Goal: Task Accomplishment & Management: Complete application form

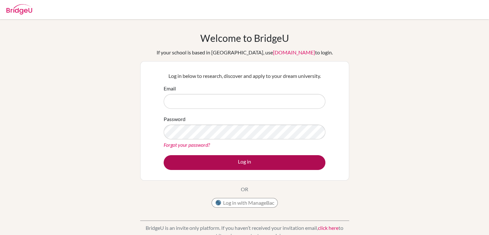
type input "[EMAIL_ADDRESS][DOMAIN_NAME]"
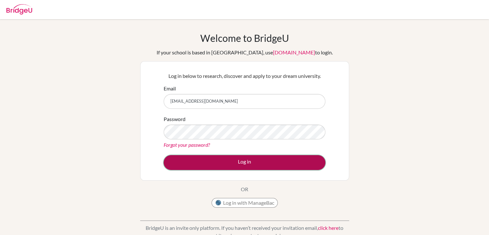
click at [242, 163] on button "Log in" at bounding box center [245, 162] width 162 height 15
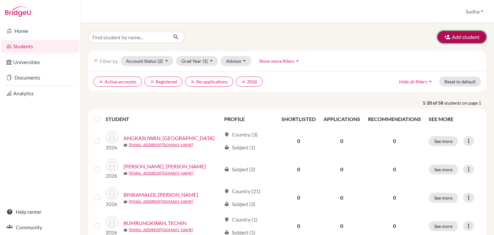
click at [454, 35] on button "Add student" at bounding box center [461, 37] width 49 height 12
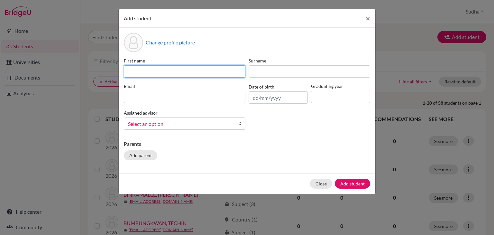
drag, startPoint x: 163, startPoint y: 70, endPoint x: 166, endPoint y: 72, distance: 3.7
click at [163, 70] on input at bounding box center [185, 71] width 122 height 12
paste input "PAPATSORN"
type input "PAPATSORN"
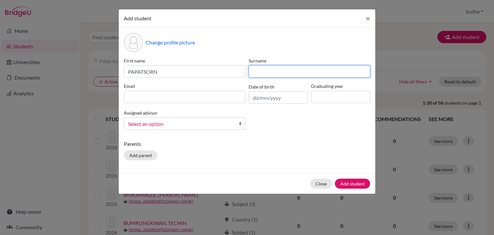
drag, startPoint x: 262, startPoint y: 65, endPoint x: 262, endPoint y: 69, distance: 3.6
click at [262, 66] on input at bounding box center [310, 71] width 122 height 12
paste input "GADARAM"
type input "GADARAM"
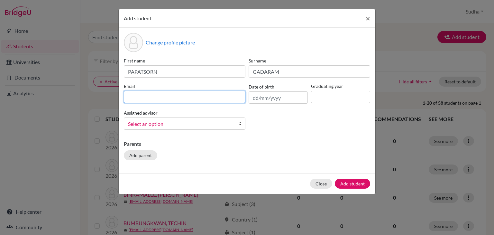
drag, startPoint x: 138, startPoint y: 96, endPoint x: 152, endPoint y: 103, distance: 15.5
click at [138, 96] on input at bounding box center [185, 97] width 122 height 12
type input "[EMAIL_ADDRESS][DOMAIN_NAME]"
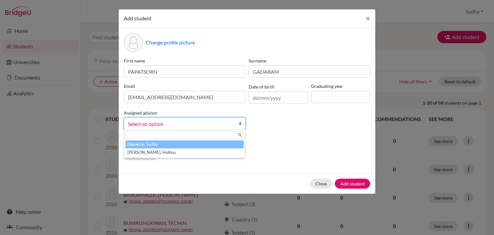
click at [239, 125] on b at bounding box center [242, 124] width 6 height 12
click at [219, 146] on li "Ebenezar, Sudha" at bounding box center [184, 144] width 118 height 8
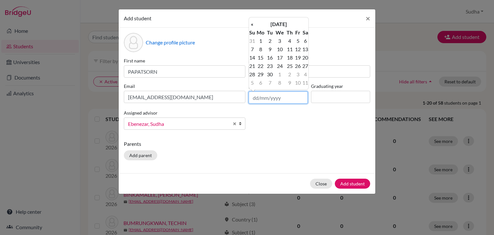
drag, startPoint x: 283, startPoint y: 98, endPoint x: 291, endPoint y: 103, distance: 9.1
click at [283, 98] on input "text" at bounding box center [278, 97] width 59 height 12
type input "15/11/2007"
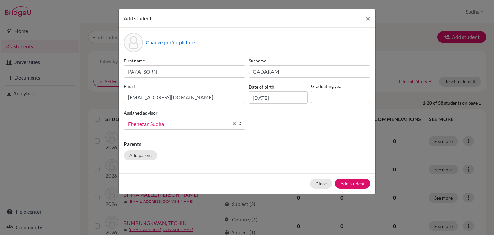
click at [344, 152] on div "Parents Add parent" at bounding box center [247, 151] width 246 height 23
click at [332, 92] on input at bounding box center [340, 97] width 59 height 12
type input "2026"
click at [292, 162] on div "Parents Add parent" at bounding box center [247, 151] width 246 height 23
click at [348, 185] on button "Add student" at bounding box center [352, 184] width 35 height 10
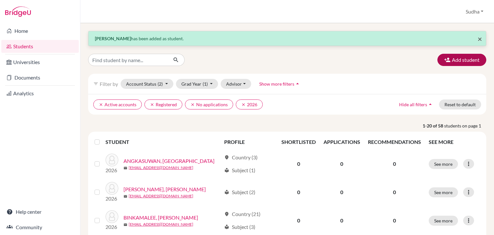
click at [478, 38] on span "×" at bounding box center [480, 38] width 5 height 9
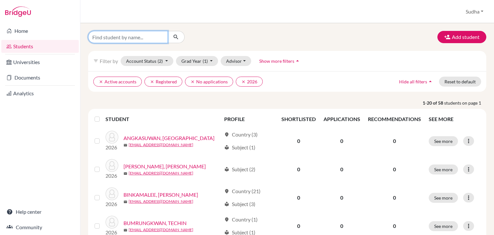
click at [145, 41] on input "Find student by name..." at bounding box center [128, 37] width 80 height 12
click at [206, 36] on div at bounding box center [151, 37] width 136 height 12
click at [400, 81] on span "Hide all filters" at bounding box center [413, 81] width 28 height 5
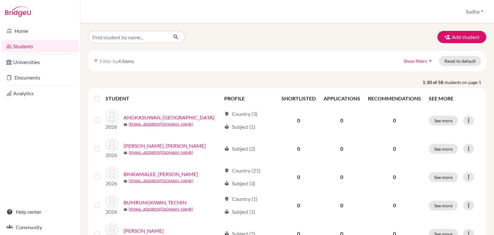
click at [149, 63] on div "filter_list Filter by 4 items Show filters arrow_drop_down Reset to default" at bounding box center [287, 61] width 398 height 20
click at [451, 61] on button "Reset to default" at bounding box center [460, 61] width 42 height 10
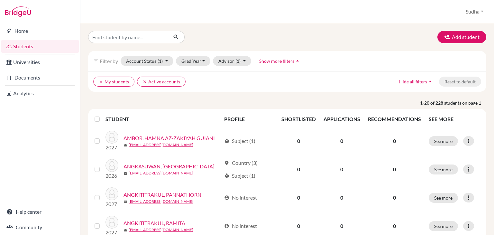
click at [23, 47] on link "Students" at bounding box center [40, 46] width 78 height 13
click at [203, 62] on button "Grad Year" at bounding box center [193, 61] width 35 height 10
click at [197, 105] on div "2026" at bounding box center [195, 106] width 23 height 8
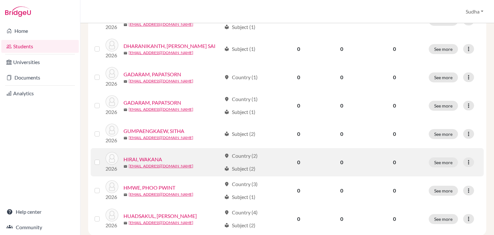
scroll to position [500, 0]
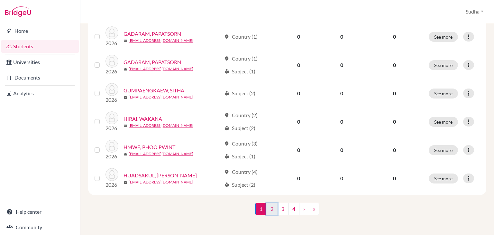
click at [271, 208] on link "2" at bounding box center [271, 209] width 11 height 12
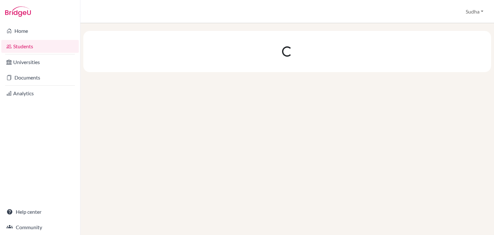
scroll to position [0, 0]
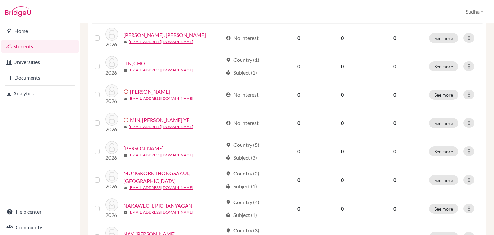
scroll to position [501, 0]
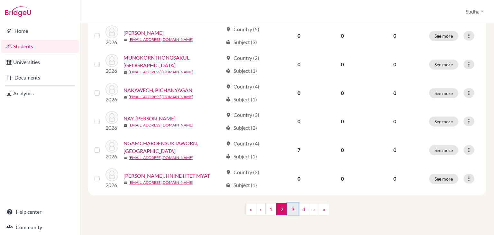
click at [292, 208] on link "3" at bounding box center [292, 209] width 11 height 12
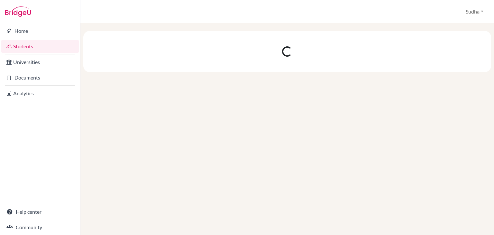
scroll to position [0, 0]
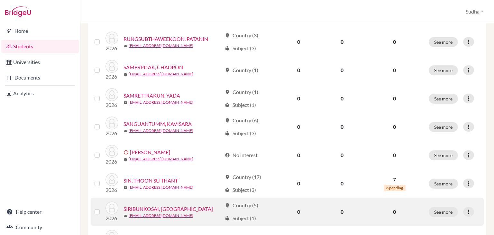
scroll to position [404, 0]
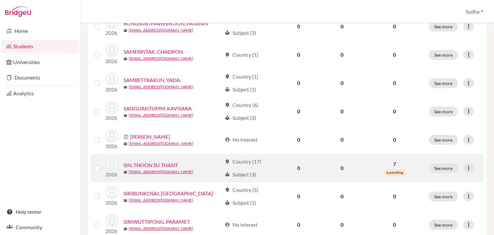
click at [163, 161] on link "SIN, THOON SU THANT" at bounding box center [151, 165] width 54 height 8
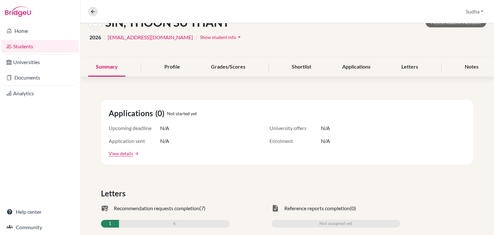
scroll to position [41, 0]
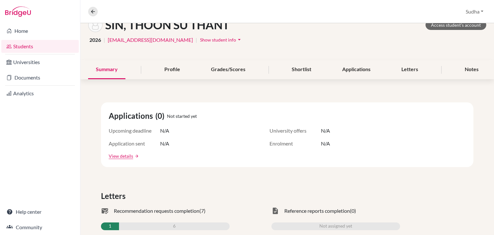
click at [21, 45] on link "Students" at bounding box center [40, 46] width 78 height 13
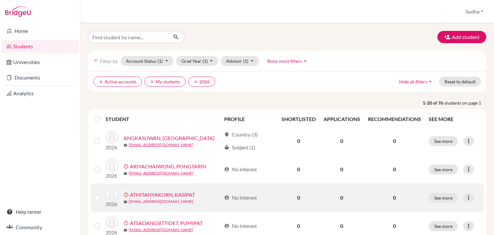
scroll to position [64, 0]
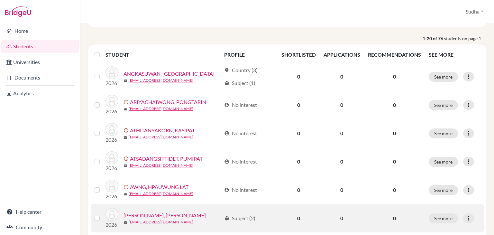
click at [188, 214] on link "[PERSON_NAME], [PERSON_NAME]" at bounding box center [165, 215] width 82 height 8
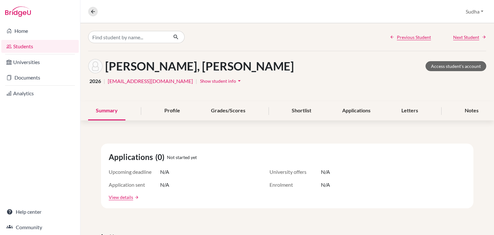
click at [236, 80] on icon "arrow_drop_down" at bounding box center [239, 81] width 6 height 6
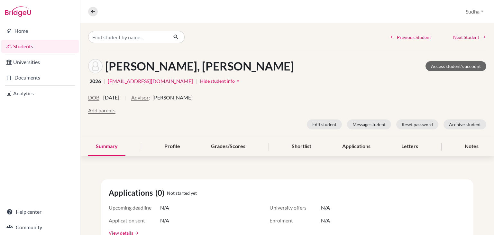
click at [27, 45] on link "Students" at bounding box center [40, 46] width 78 height 13
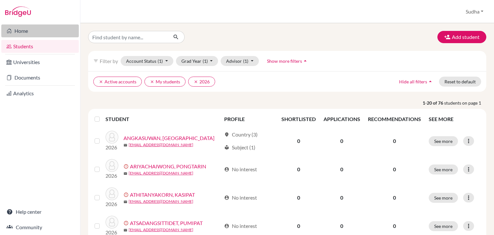
click at [23, 32] on link "Home" at bounding box center [40, 30] width 78 height 13
